Goal: Task Accomplishment & Management: Complete application form

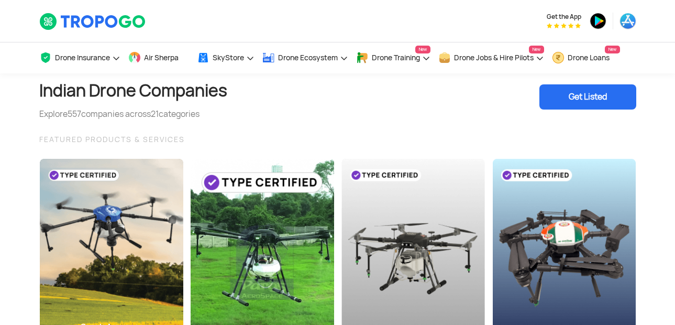
click at [593, 99] on div "Get Listed" at bounding box center [587, 96] width 97 height 25
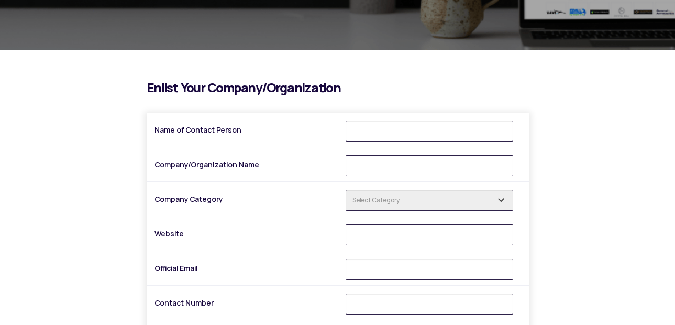
scroll to position [251, 0]
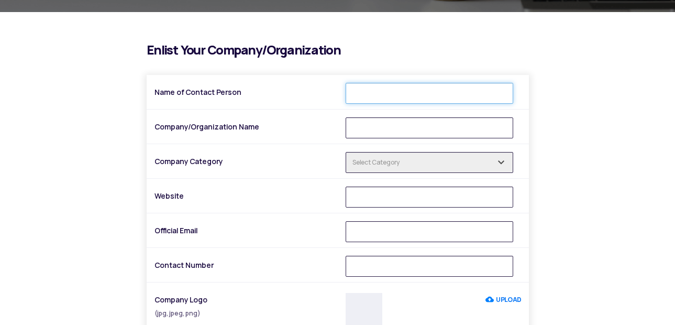
click at [367, 95] on input "Name of Contact Person" at bounding box center [430, 93] width 168 height 21
click at [378, 168] on input "text" at bounding box center [430, 162] width 168 height 21
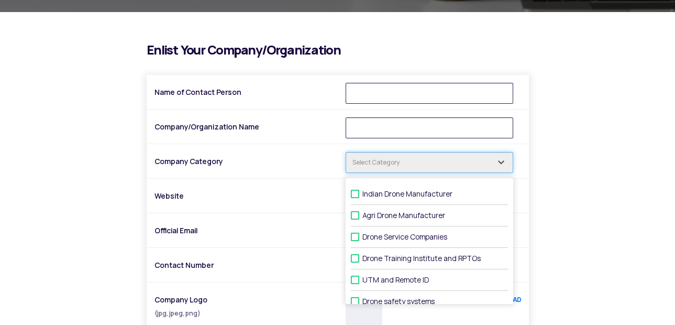
click at [378, 162] on input "text" at bounding box center [430, 162] width 168 height 21
click at [400, 192] on label "Indian Drone Manufacturer" at bounding box center [429, 193] width 157 height 21
click at [369, 192] on input "Indian Drone Manufacturer" at bounding box center [365, 194] width 7 height 7
checkbox input "true"
type input "1 selected"
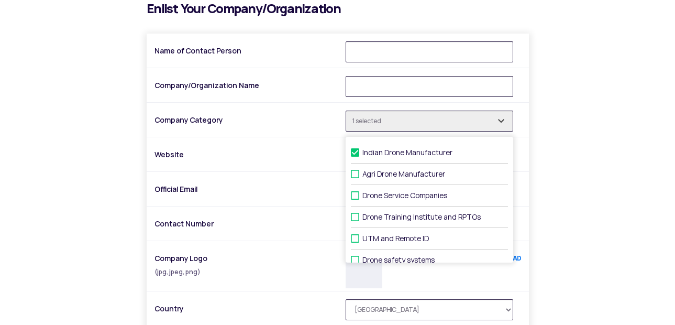
scroll to position [314, 0]
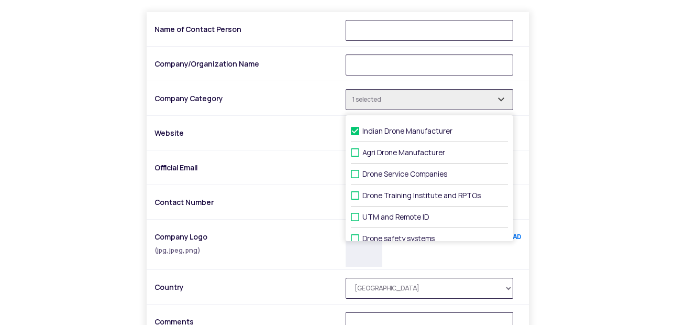
click at [308, 149] on div at bounding box center [337, 137] width 367 height 26
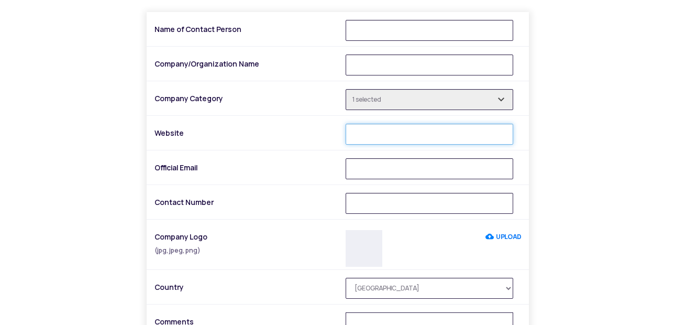
click at [361, 132] on input "Website" at bounding box center [430, 134] width 168 height 21
click at [307, 137] on label "Website" at bounding box center [245, 133] width 183 height 19
click at [346, 137] on input "Website" at bounding box center [430, 134] width 168 height 21
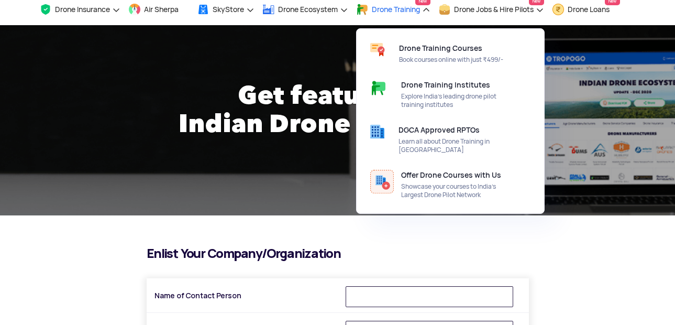
scroll to position [0, 0]
